Goal: Find specific page/section: Find specific page/section

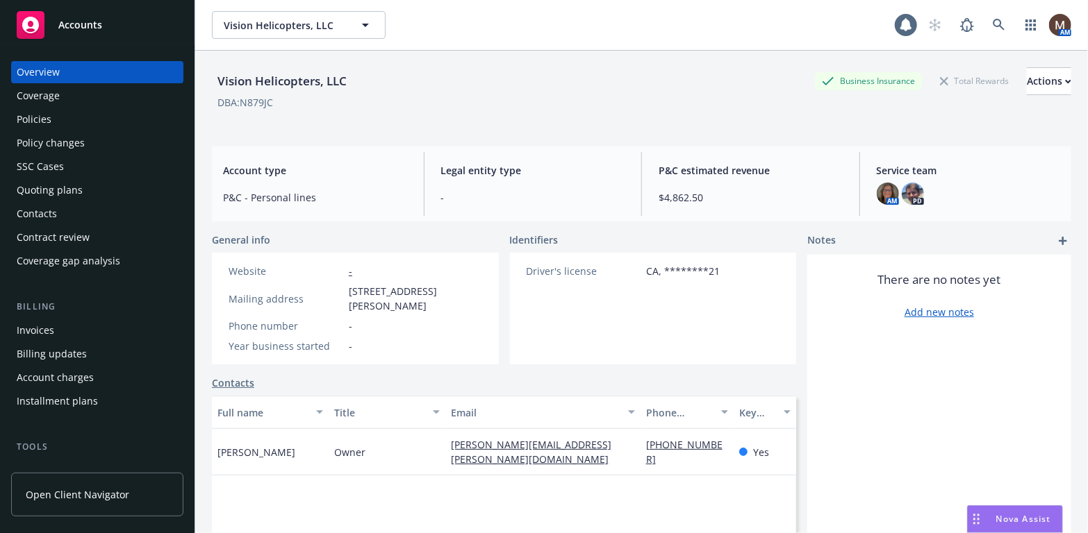
click at [78, 113] on div "Policies" at bounding box center [97, 119] width 161 height 22
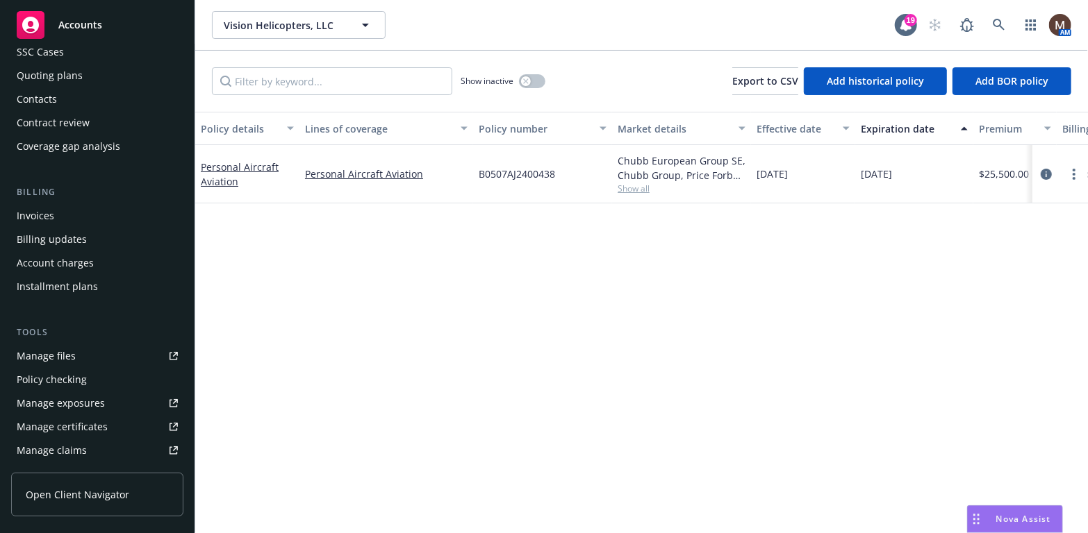
scroll to position [139, 0]
